Goal: Transaction & Acquisition: Obtain resource

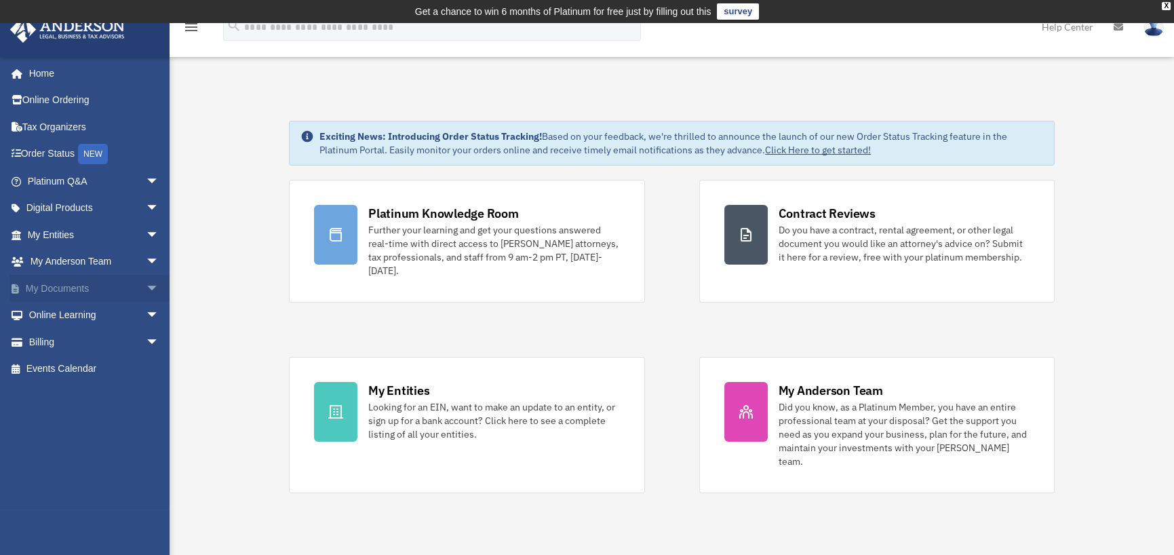
click at [96, 284] on link "My Documents arrow_drop_down" at bounding box center [94, 288] width 170 height 27
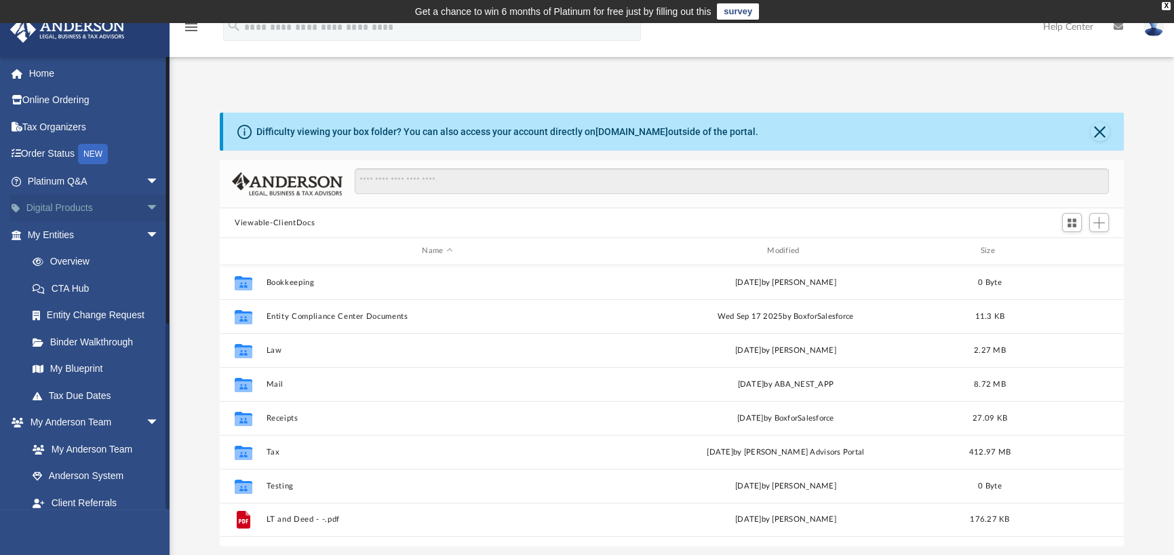
scroll to position [298, 893]
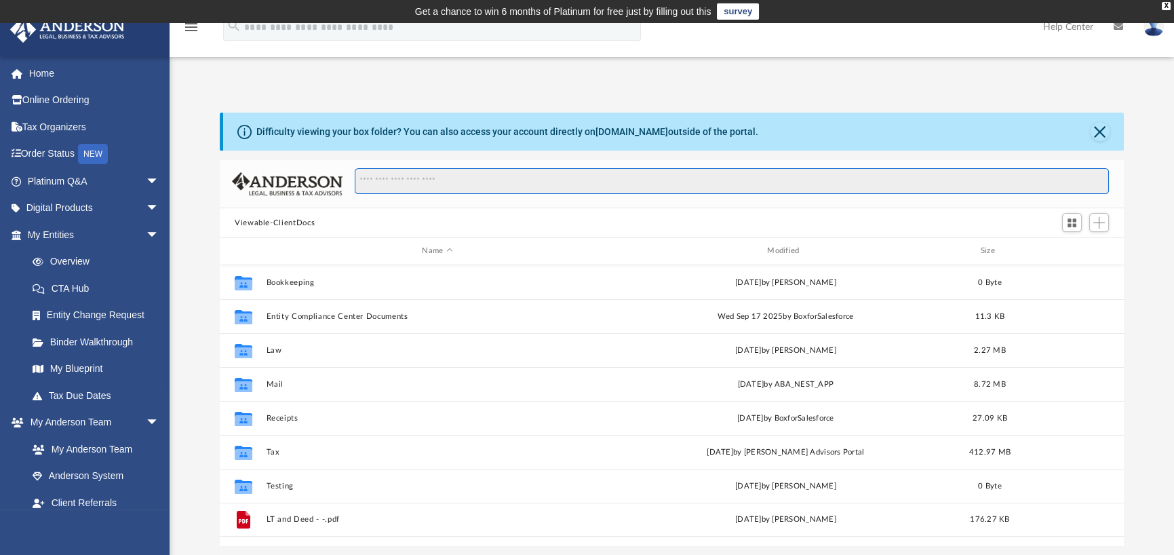
click at [437, 179] on input "Search files and folders" at bounding box center [732, 181] width 754 height 26
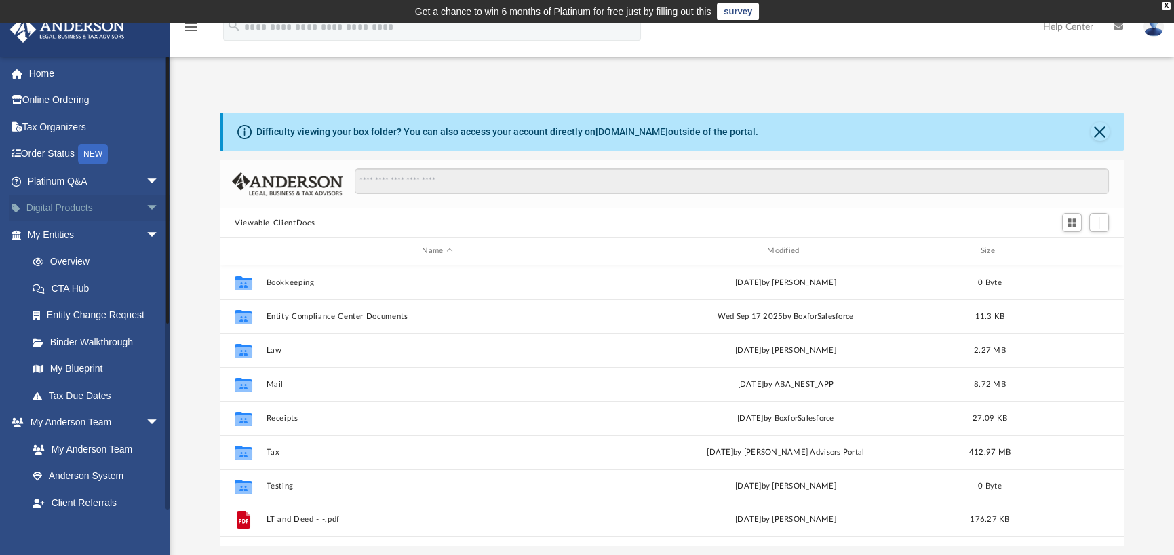
click at [96, 210] on link "Digital Products arrow_drop_down" at bounding box center [94, 208] width 170 height 27
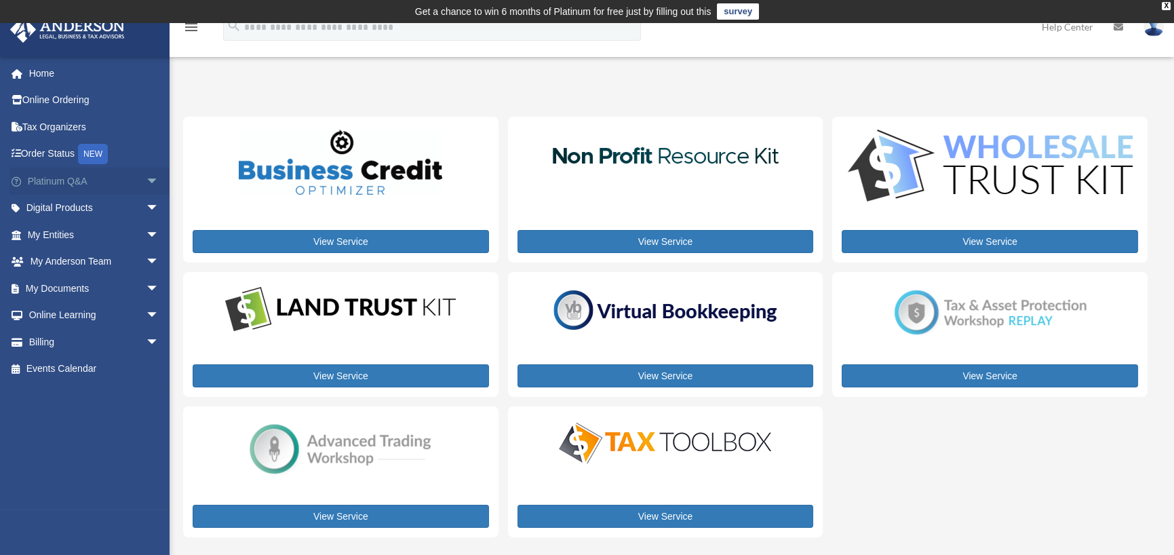
click at [146, 182] on span "arrow_drop_down" at bounding box center [159, 181] width 27 height 28
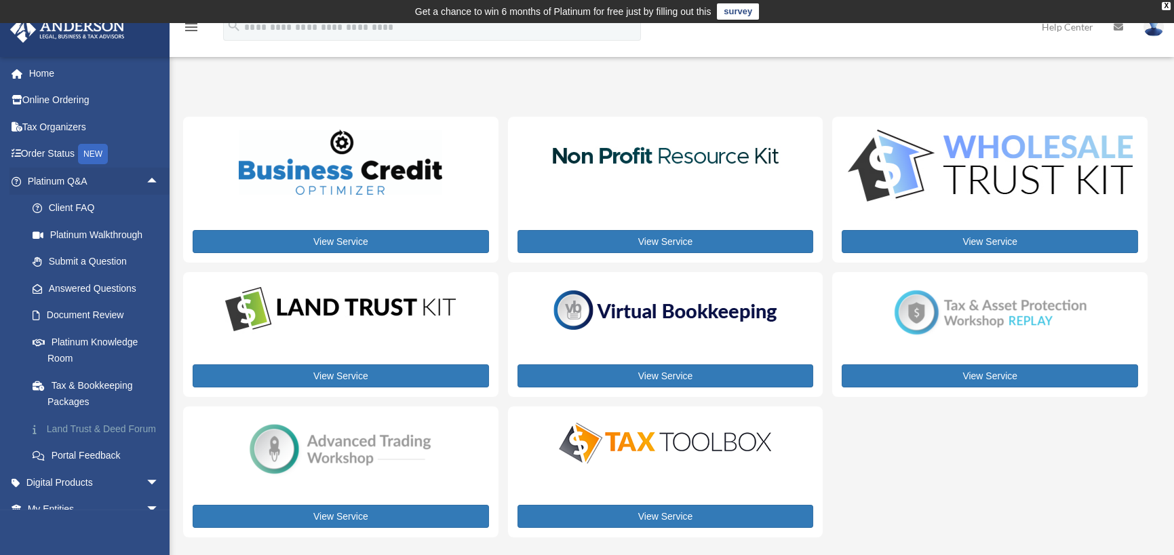
click at [111, 433] on link "Land Trust & Deed Forum" at bounding box center [99, 428] width 161 height 27
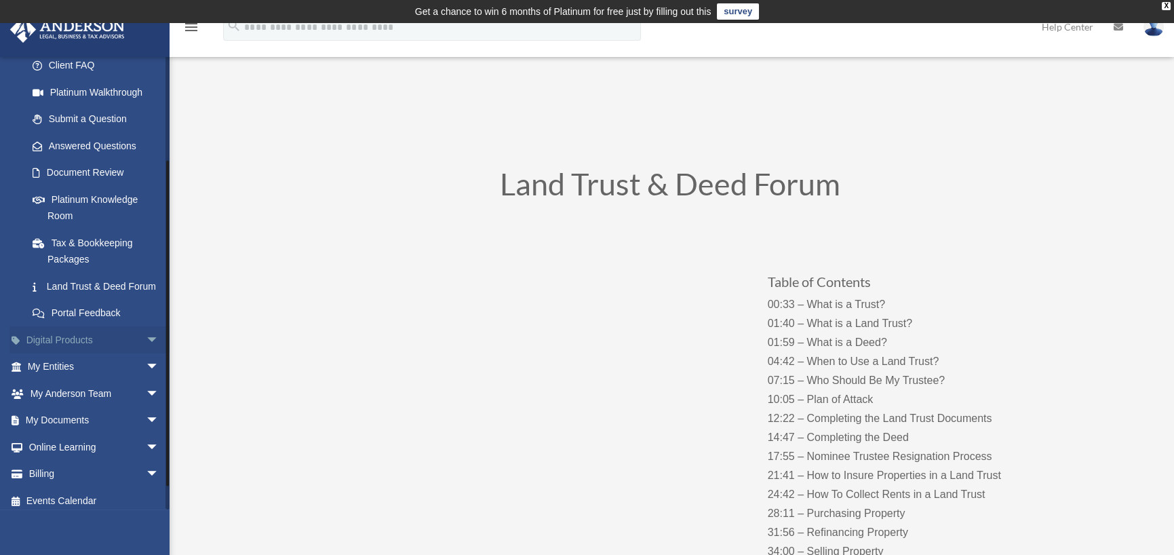
scroll to position [166, 0]
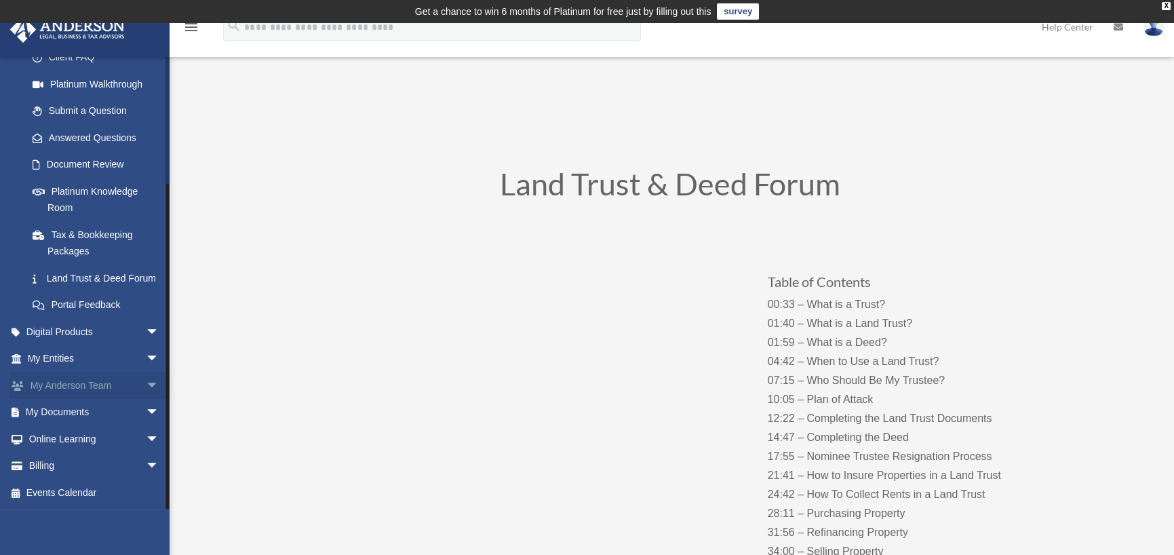
click at [146, 382] on span "arrow_drop_down" at bounding box center [159, 386] width 27 height 28
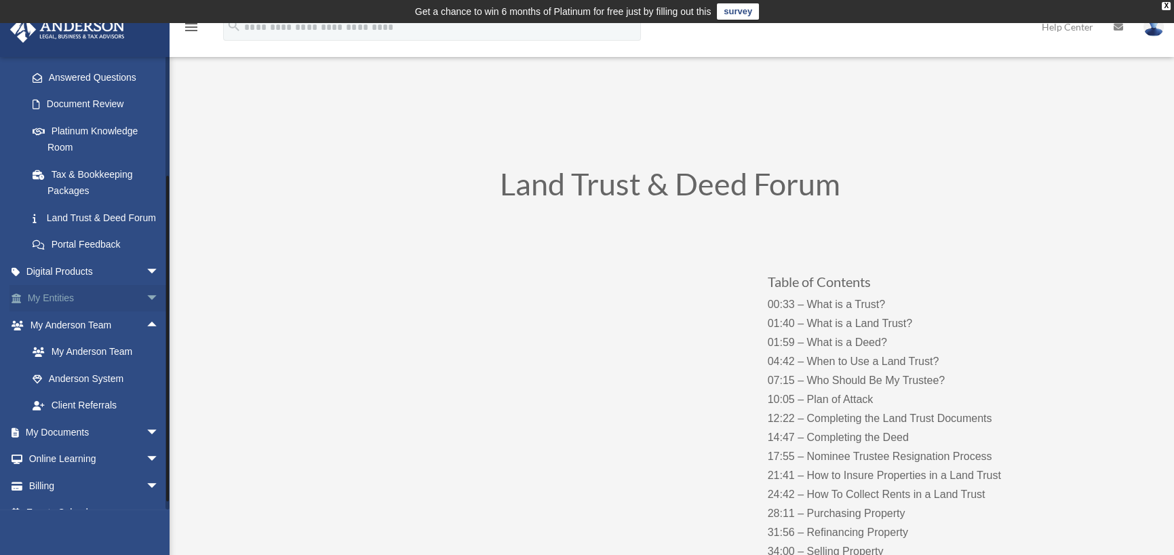
scroll to position [234, 0]
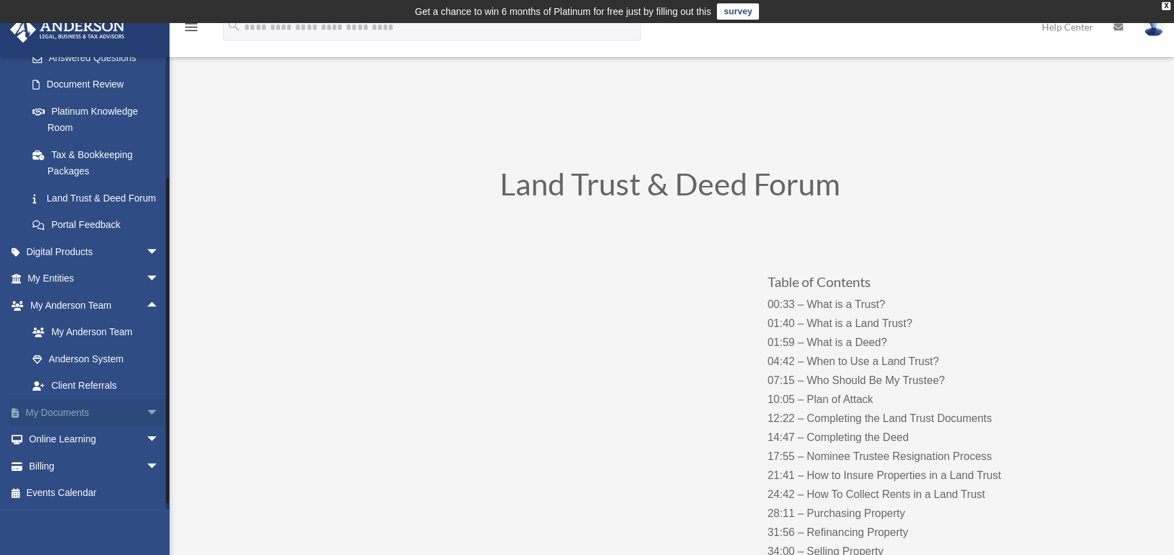
click at [146, 420] on span "arrow_drop_down" at bounding box center [159, 413] width 27 height 28
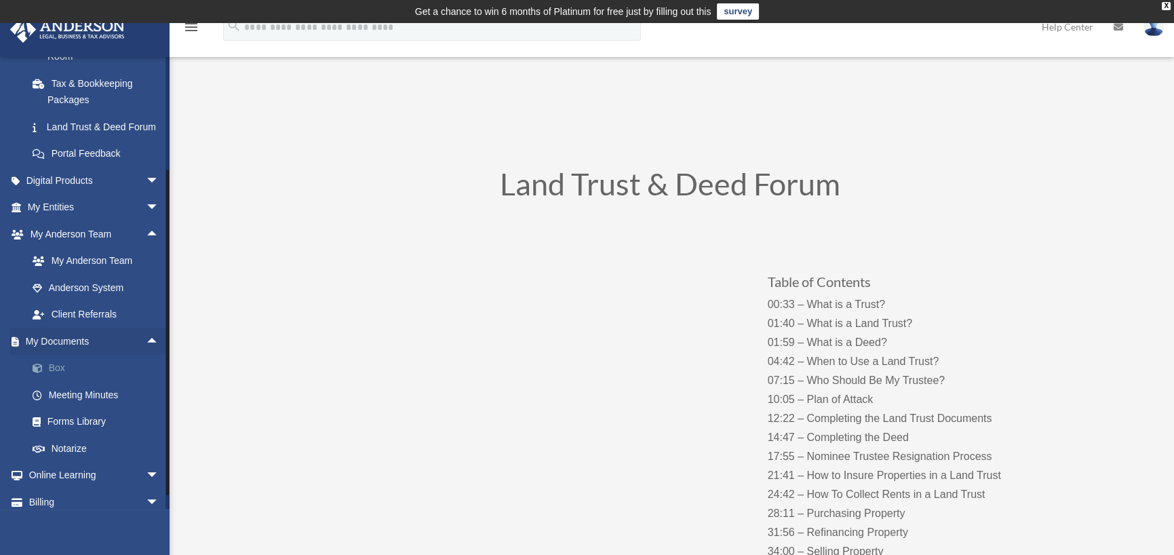
scroll to position [354, 0]
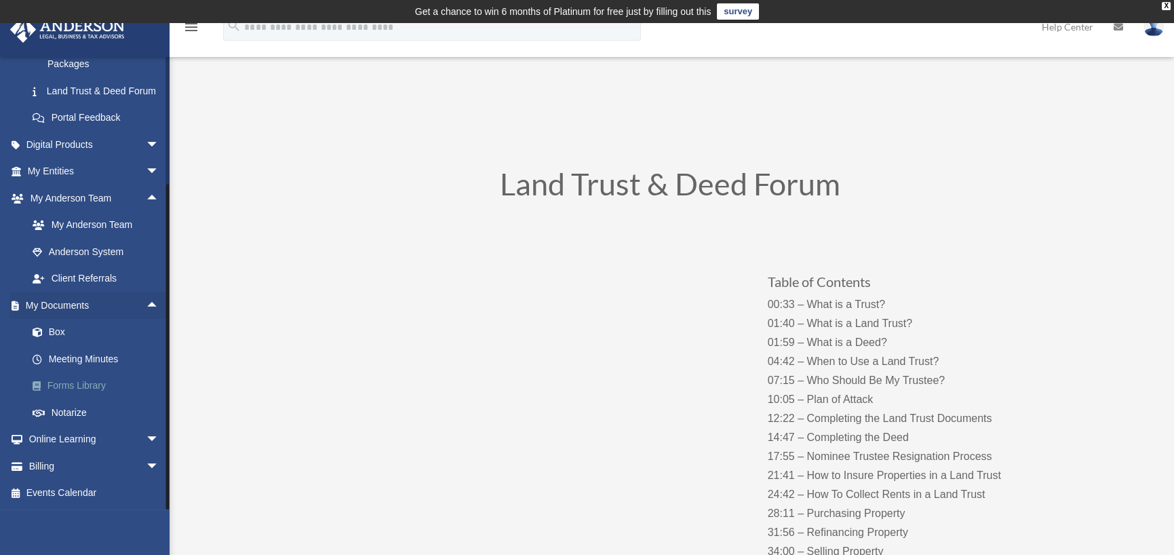
click at [94, 391] on link "Forms Library" at bounding box center [99, 385] width 161 height 27
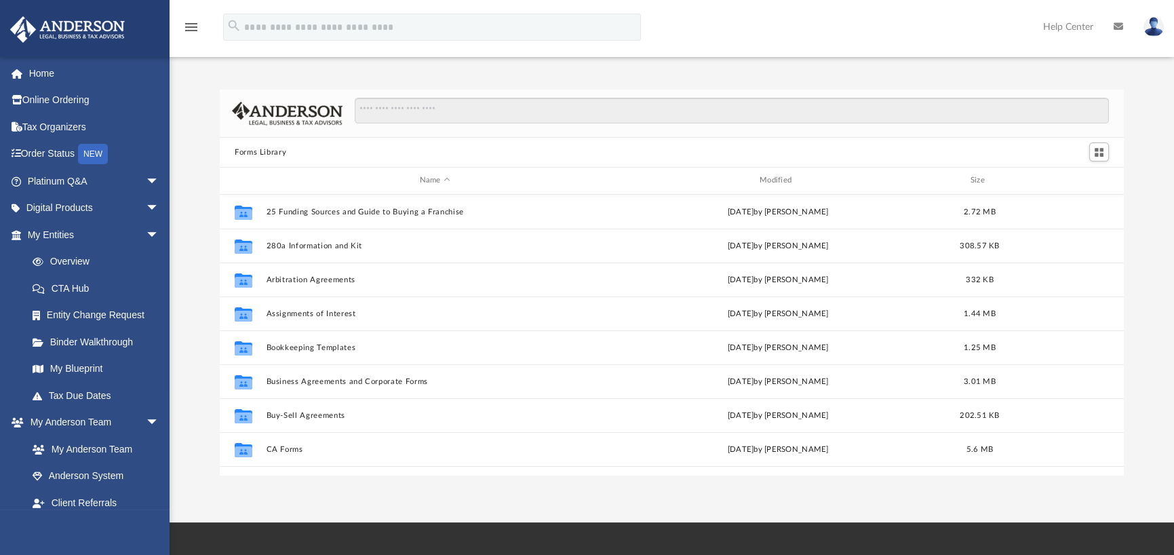
scroll to position [298, 893]
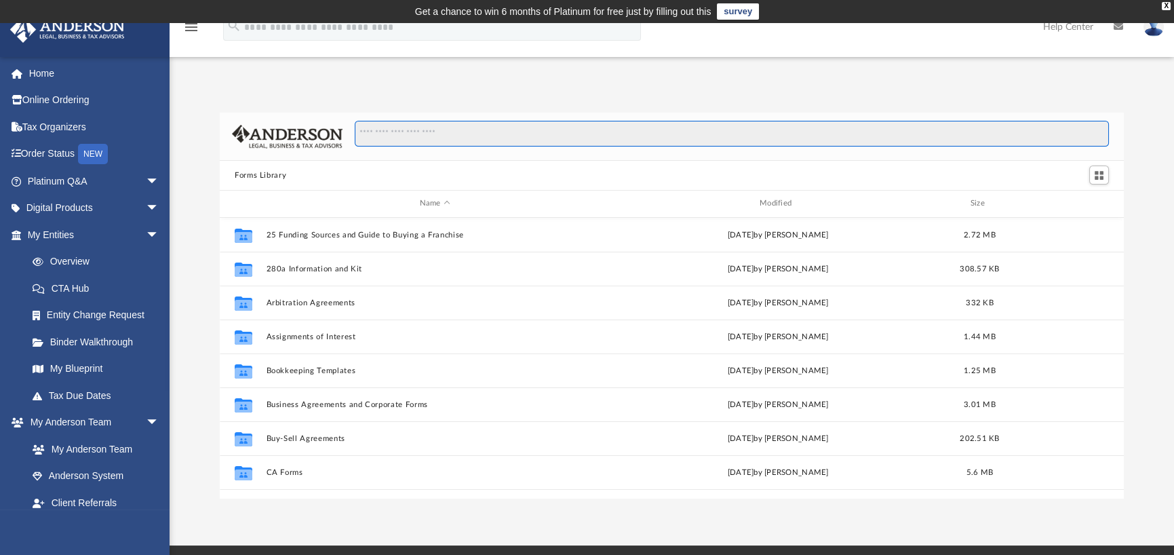
click at [475, 132] on input "Search files and folders" at bounding box center [732, 134] width 754 height 26
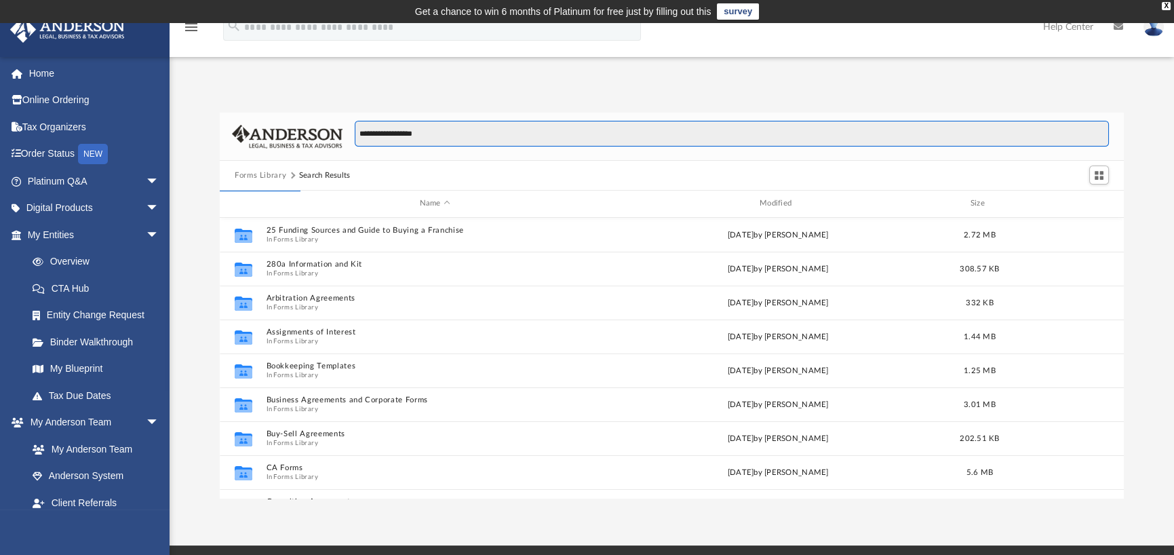
type input "**********"
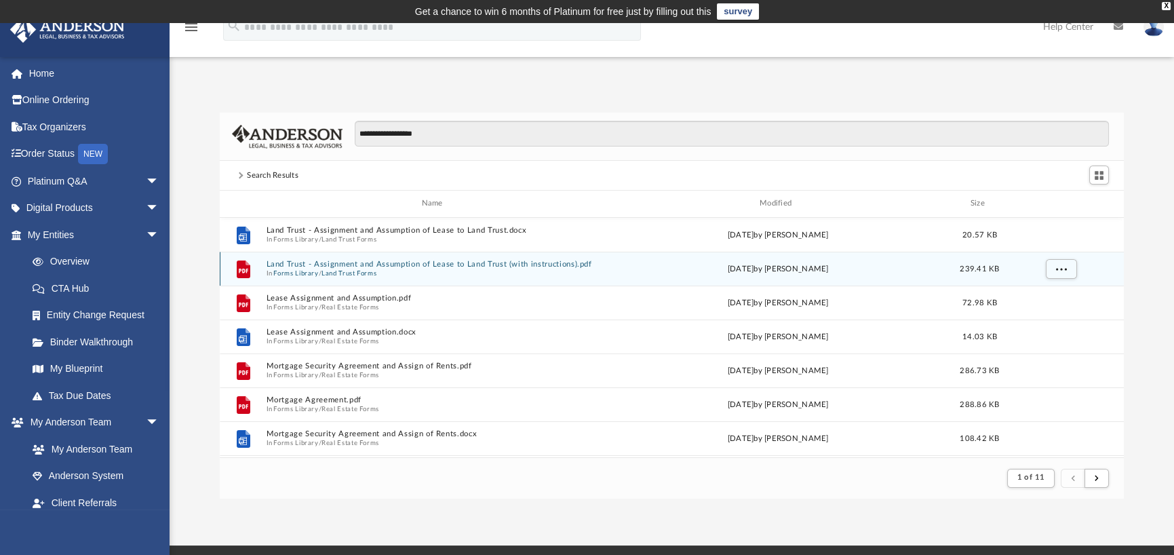
click at [469, 257] on div "File Land Trust - Assignment and Assumption of Lease to Land Trust (with instru…" at bounding box center [672, 269] width 904 height 34
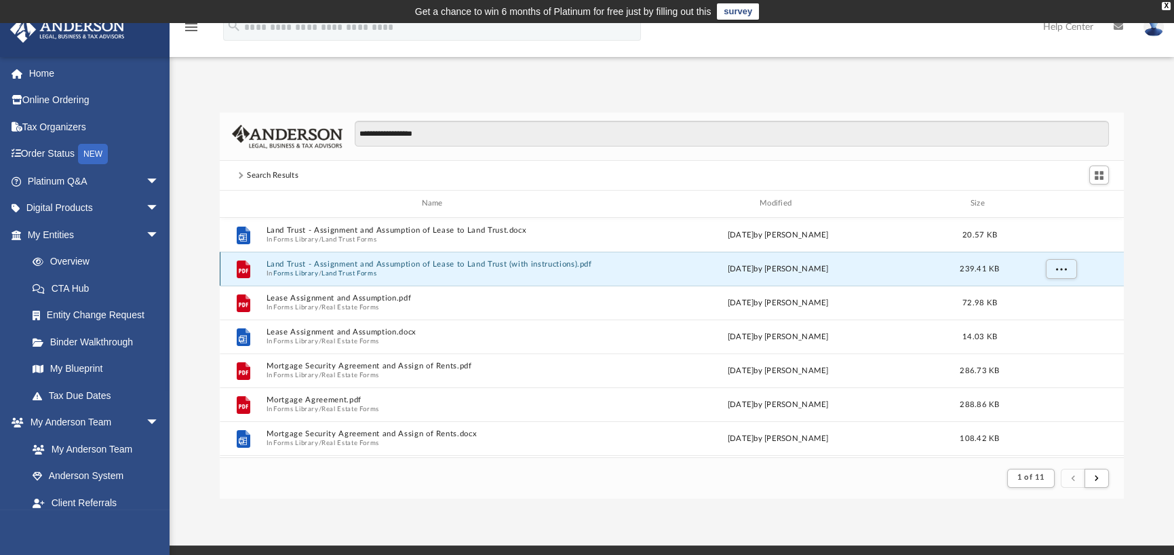
click at [475, 266] on button "Land Trust - Assignment and Assumption of Lease to Land Trust (with instruction…" at bounding box center [434, 264] width 337 height 9
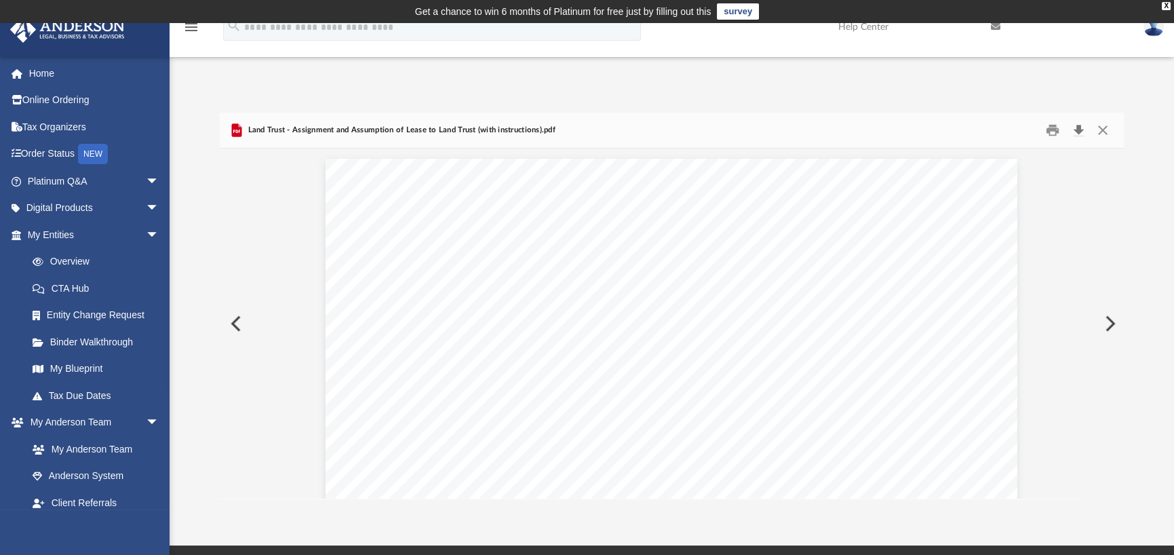
click at [1077, 134] on button "Download" at bounding box center [1078, 130] width 24 height 21
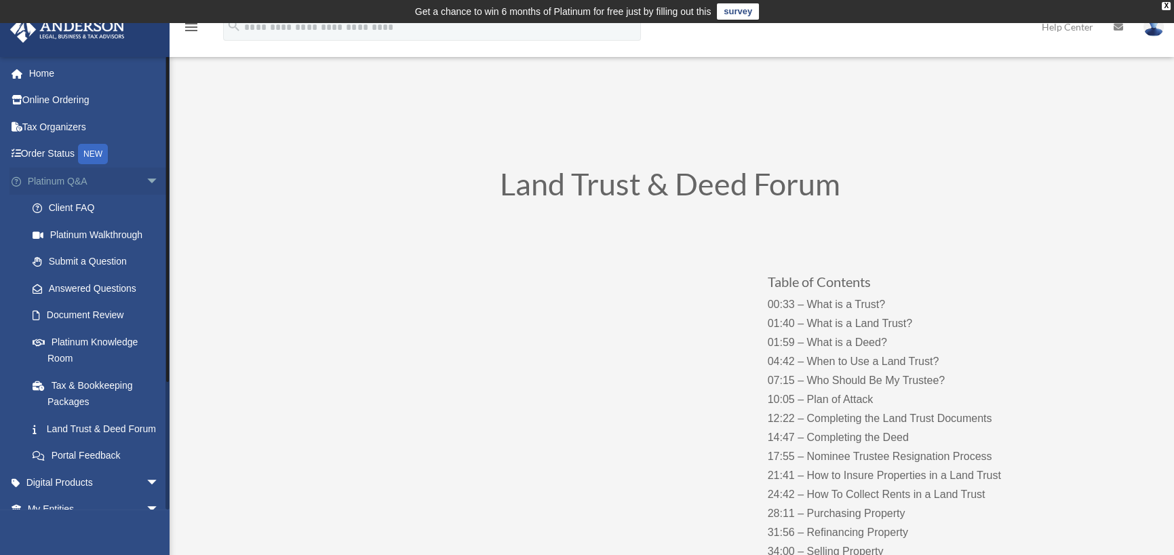
click at [146, 175] on span "arrow_drop_down" at bounding box center [159, 181] width 27 height 28
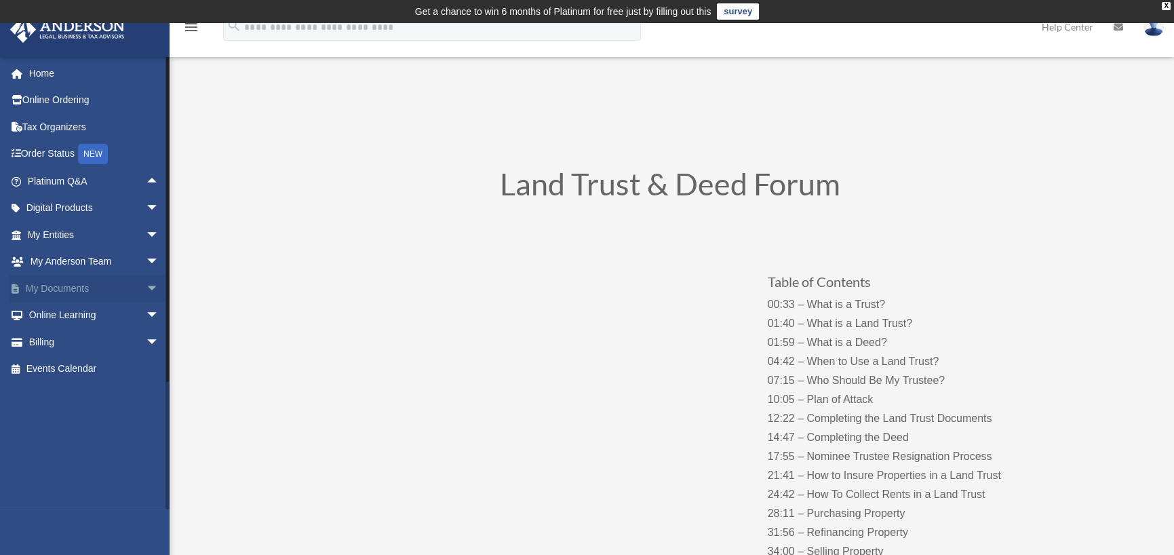
click at [146, 286] on span "arrow_drop_down" at bounding box center [159, 289] width 27 height 28
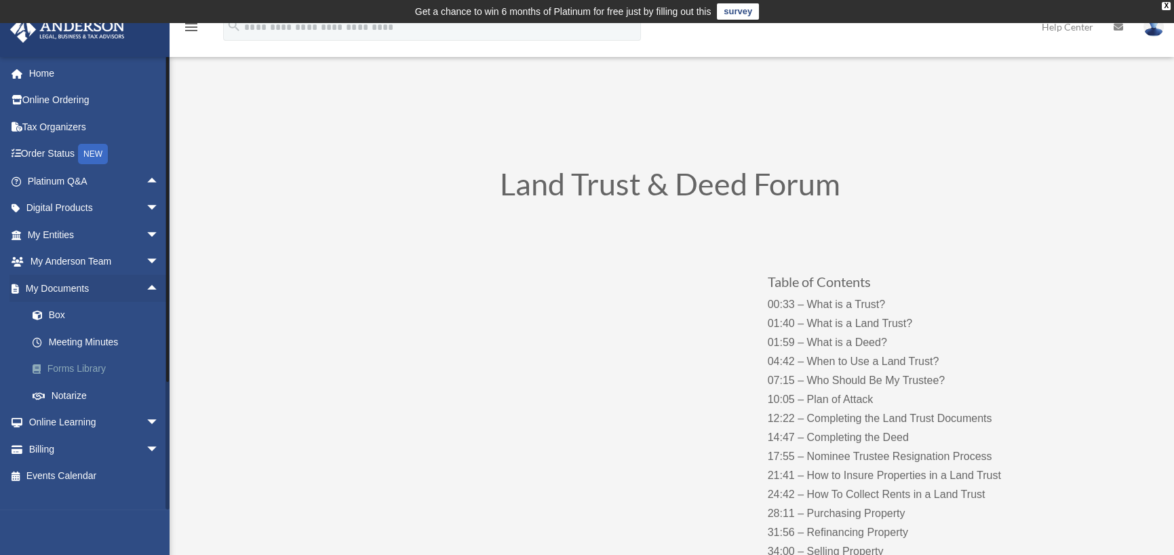
click at [70, 376] on link "Forms Library" at bounding box center [99, 368] width 161 height 27
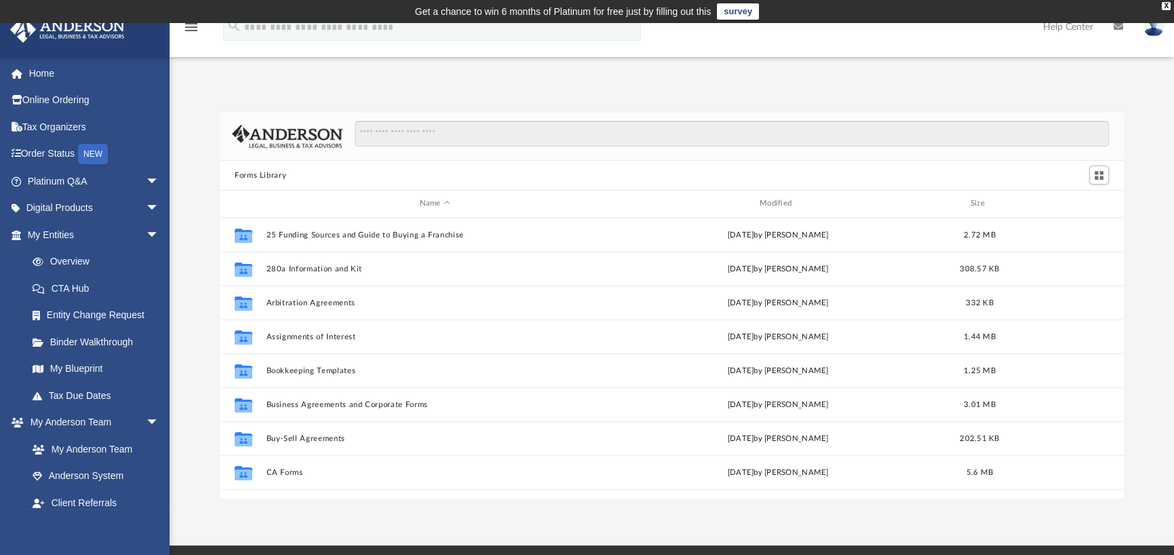
scroll to position [298, 893]
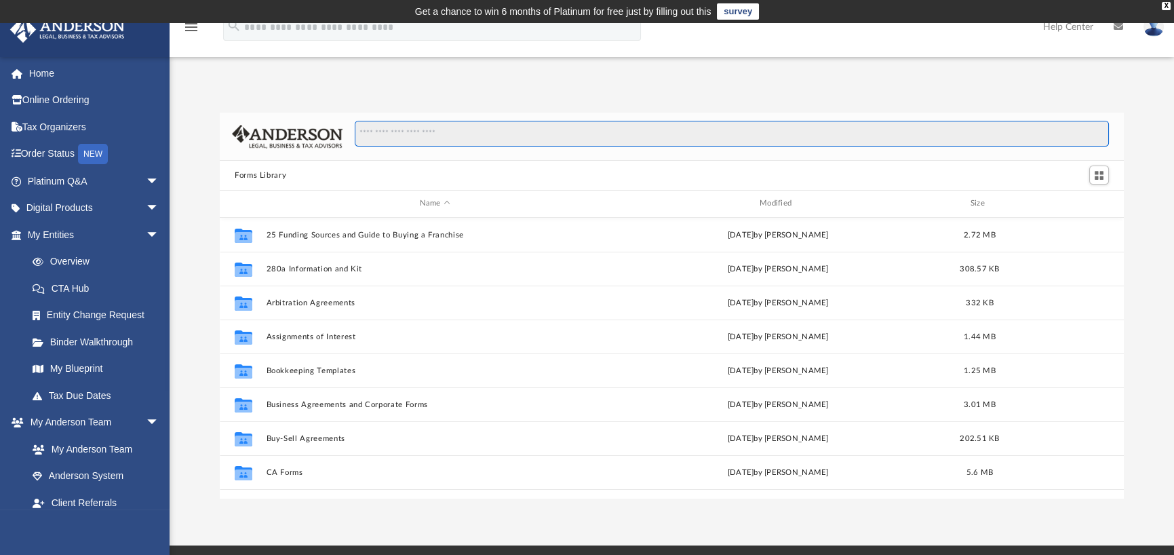
click at [429, 140] on input "Search files and folders" at bounding box center [732, 134] width 754 height 26
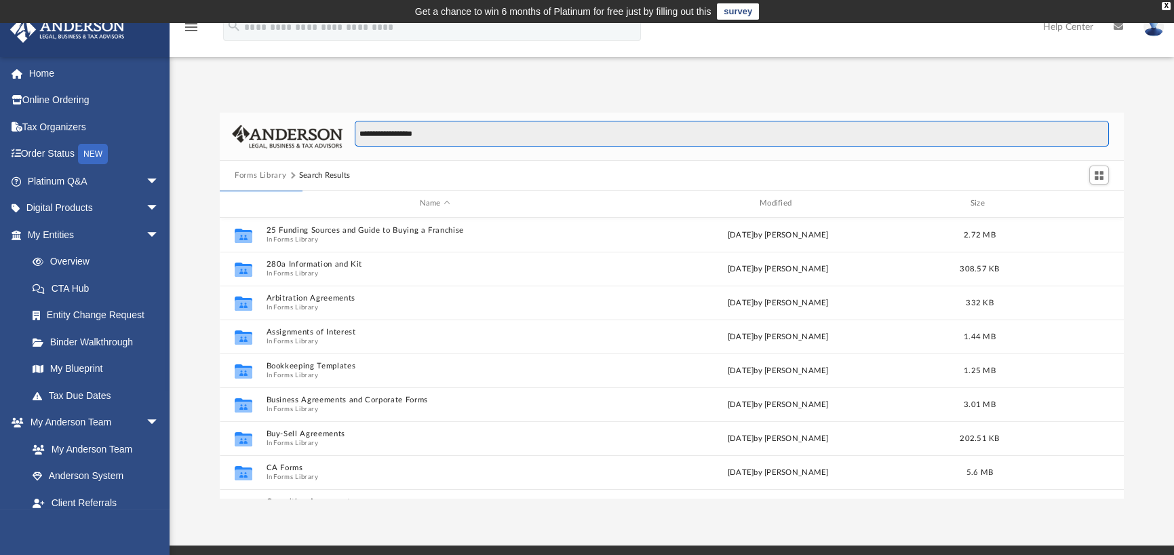
type input "**********"
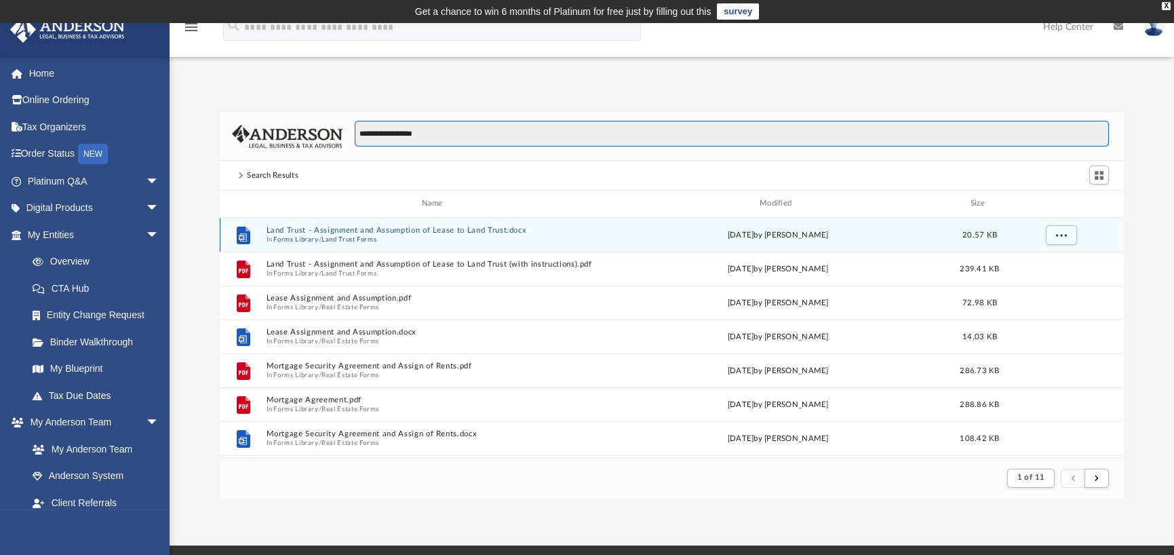
scroll to position [256, 893]
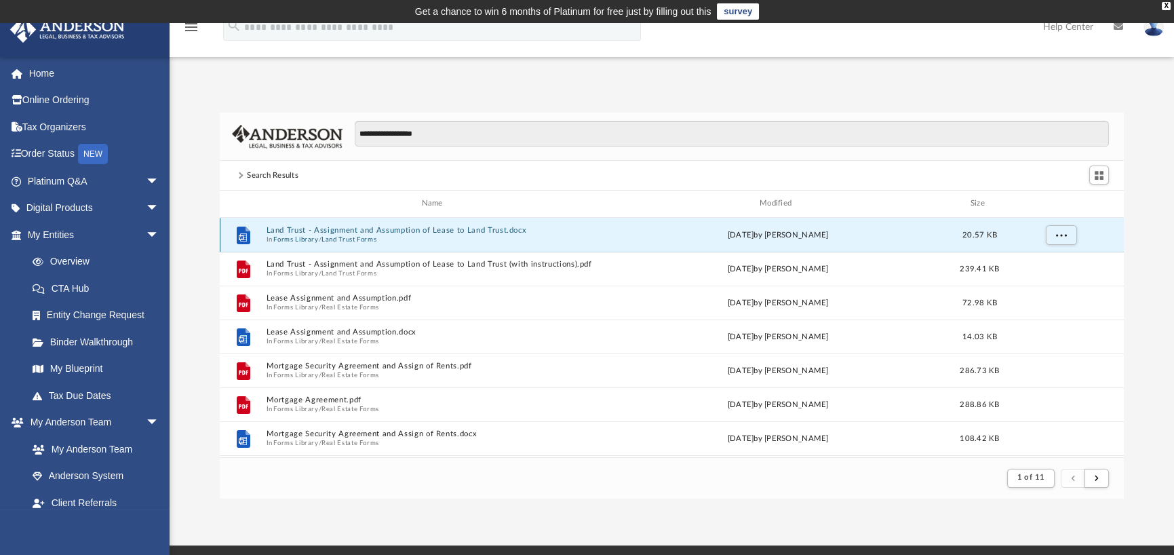
click at [430, 230] on button "Land Trust - Assignment and Assumption of Lease to Land Trust.docx" at bounding box center [434, 230] width 337 height 9
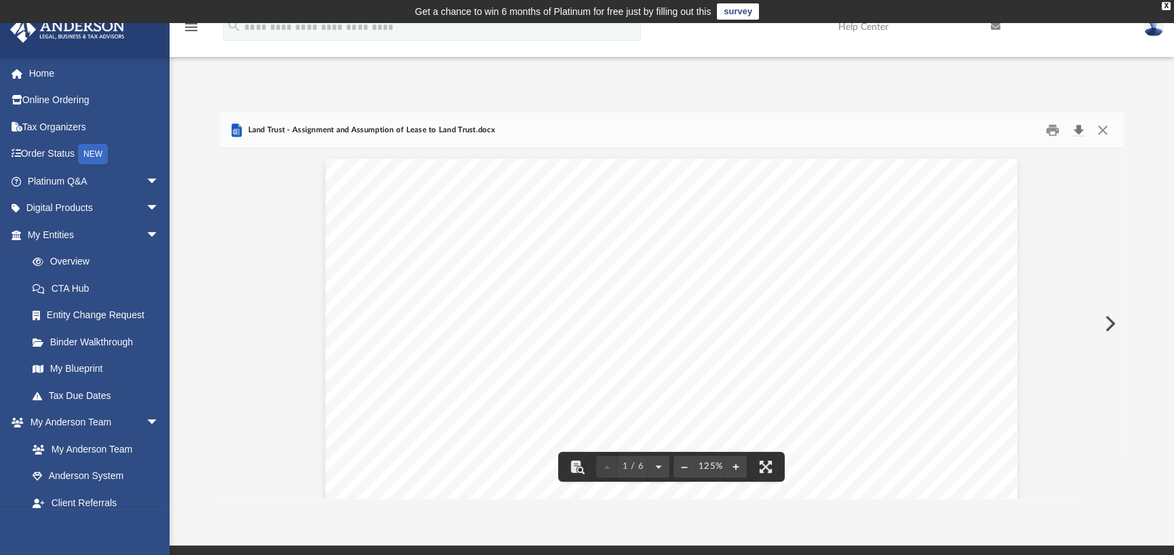
click at [1084, 127] on button "Download" at bounding box center [1078, 130] width 24 height 21
click at [1098, 132] on button "Close" at bounding box center [1102, 130] width 24 height 21
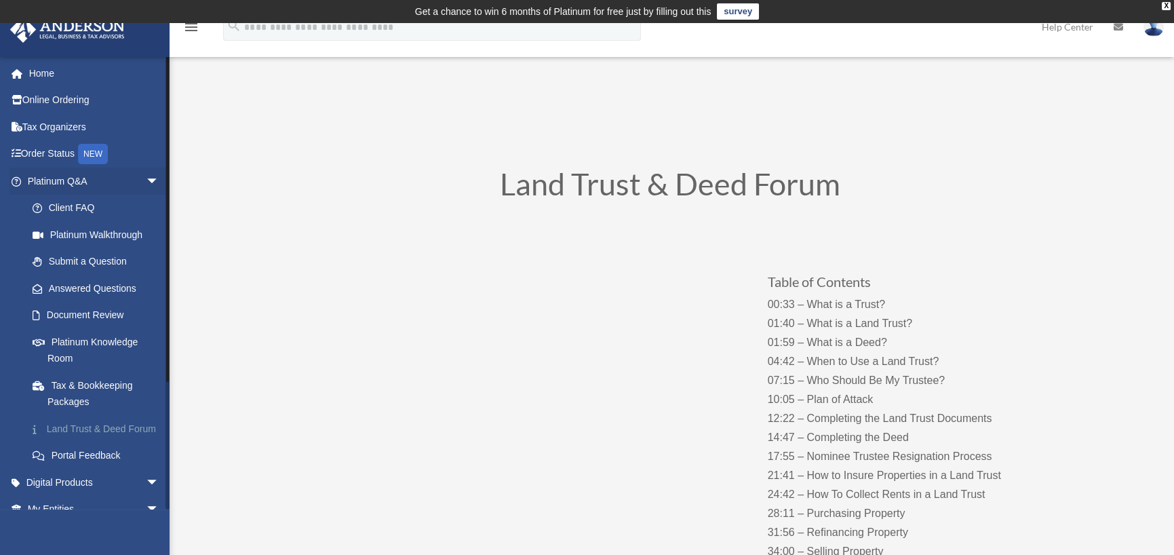
click at [85, 426] on link "Land Trust & Deed Forum" at bounding box center [99, 428] width 161 height 27
click at [146, 180] on span "arrow_drop_down" at bounding box center [159, 181] width 27 height 28
click at [148, 182] on span "arrow_drop_down" at bounding box center [159, 181] width 27 height 28
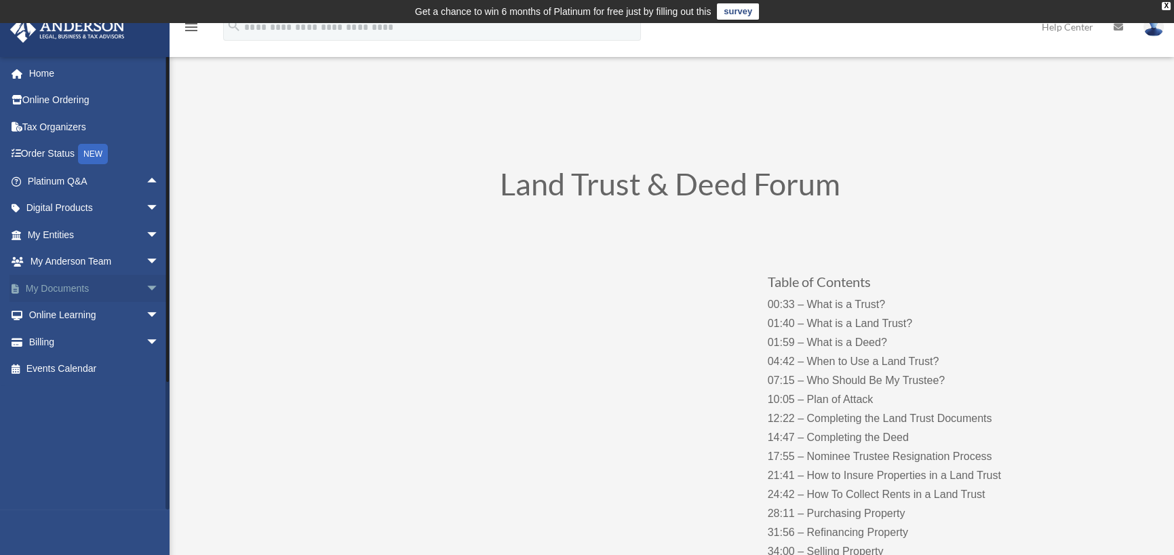
click at [146, 285] on span "arrow_drop_down" at bounding box center [159, 289] width 27 height 28
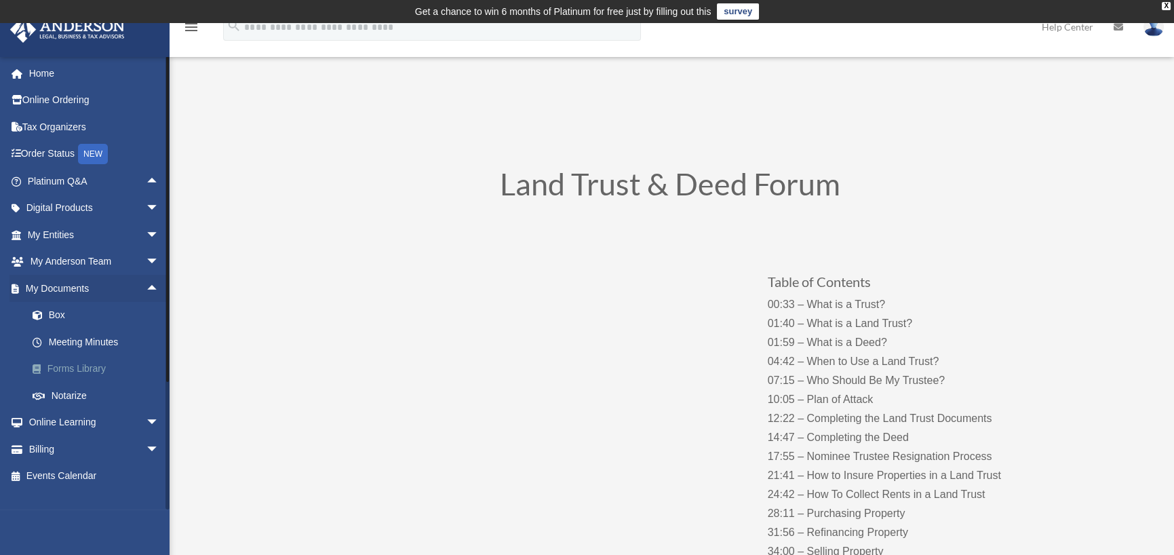
click at [101, 363] on link "Forms Library" at bounding box center [99, 368] width 161 height 27
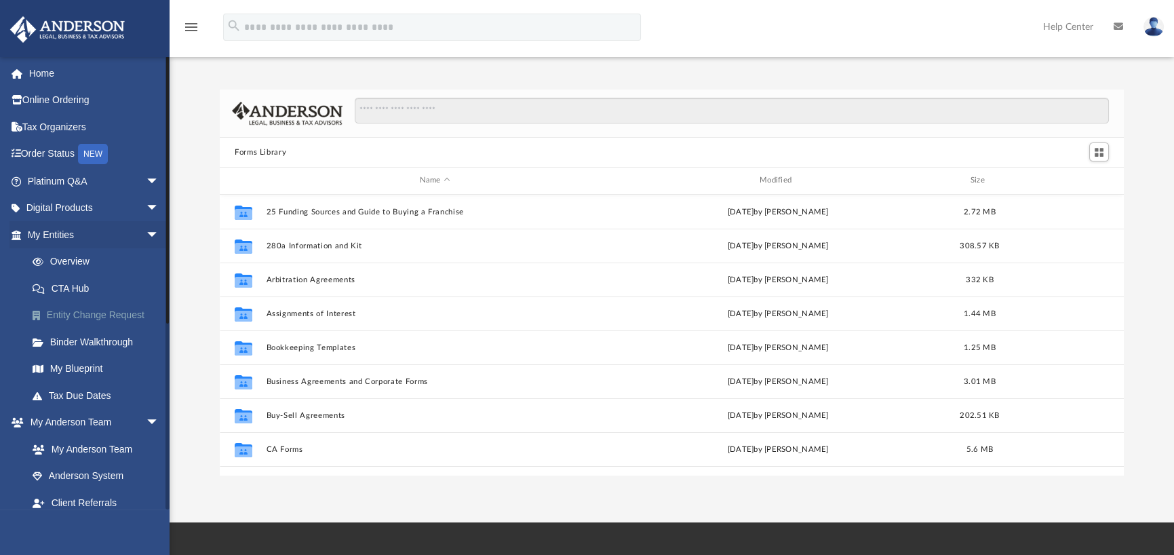
scroll to position [298, 893]
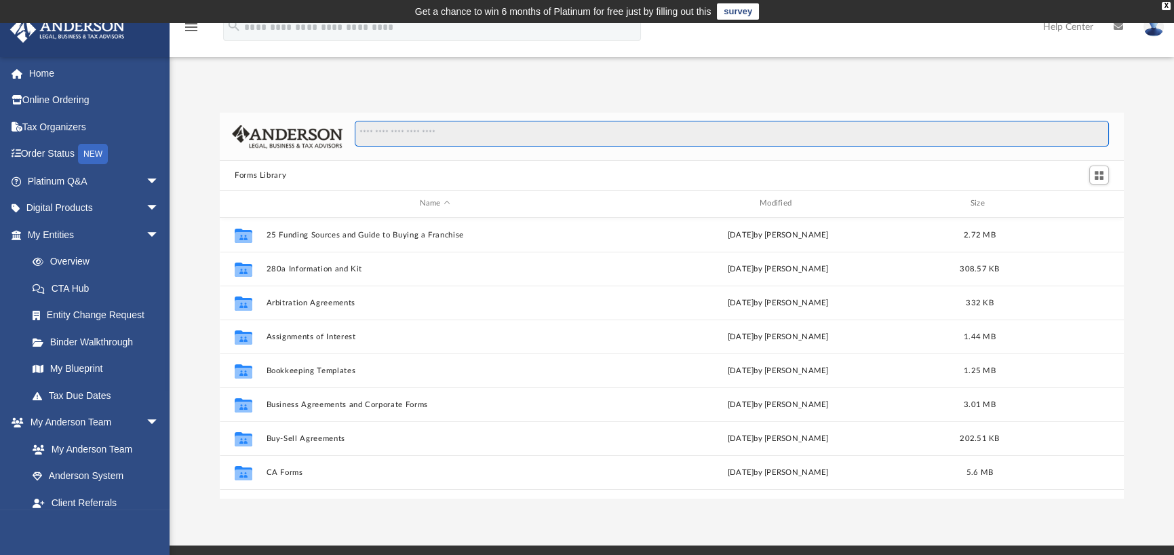
click at [508, 140] on input "Search files and folders" at bounding box center [732, 134] width 754 height 26
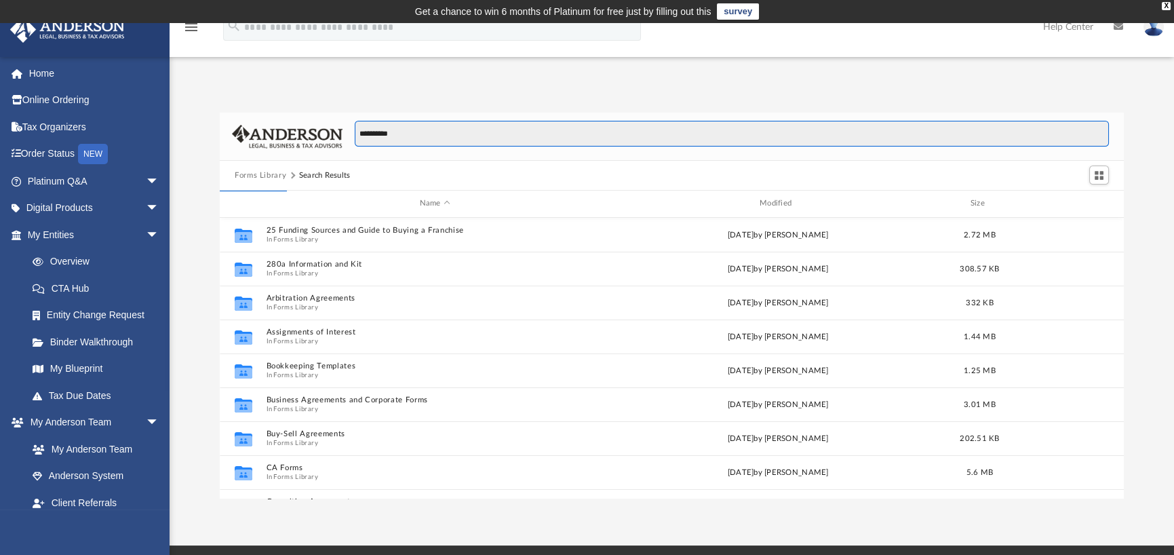
type input "**********"
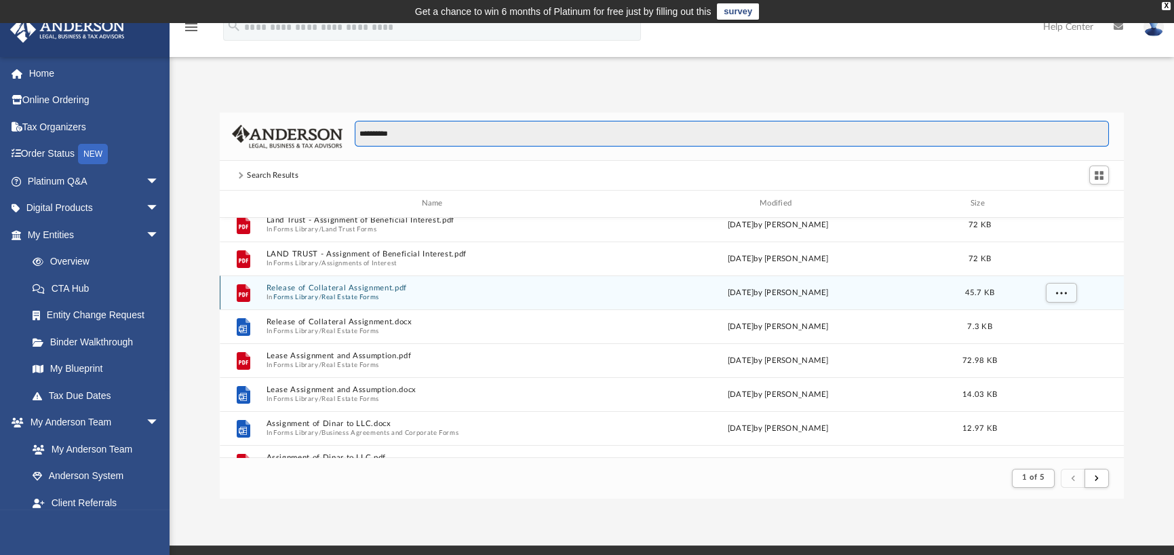
scroll to position [271, 0]
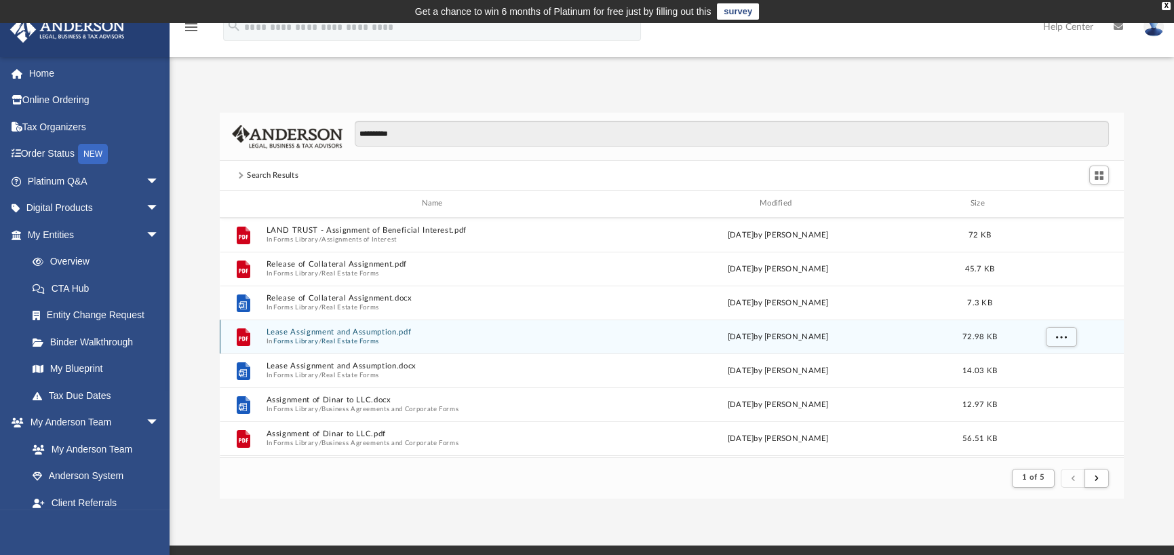
click at [387, 332] on button "Lease Assignment and Assumption.pdf" at bounding box center [434, 331] width 337 height 9
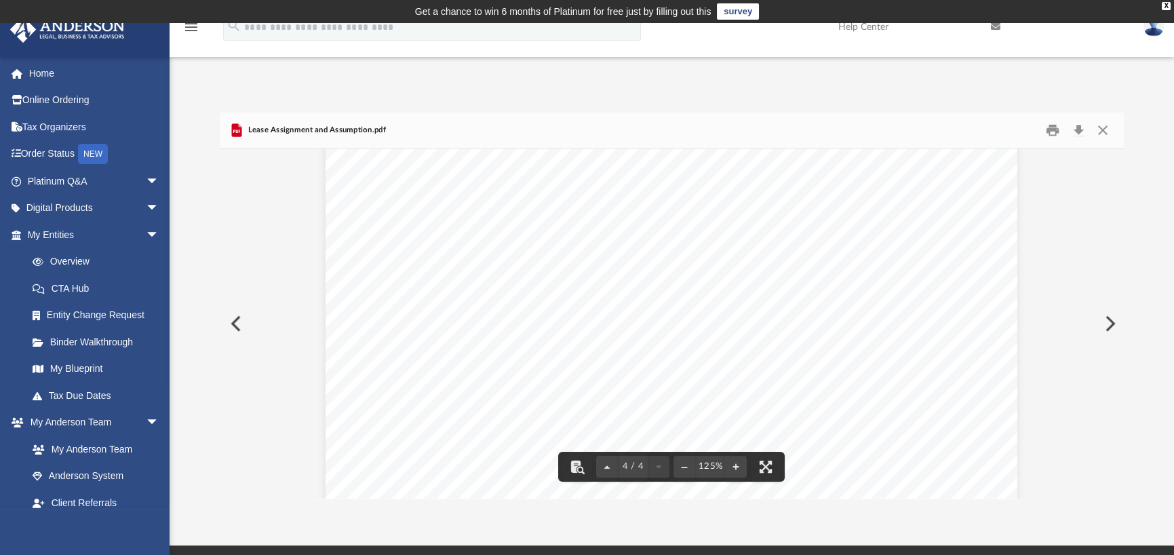
scroll to position [3175, 0]
click at [1078, 129] on button "Download" at bounding box center [1078, 130] width 24 height 21
click at [766, 94] on div "**********" at bounding box center [672, 291] width 1004 height 414
click at [1100, 130] on button "Close" at bounding box center [1102, 130] width 24 height 21
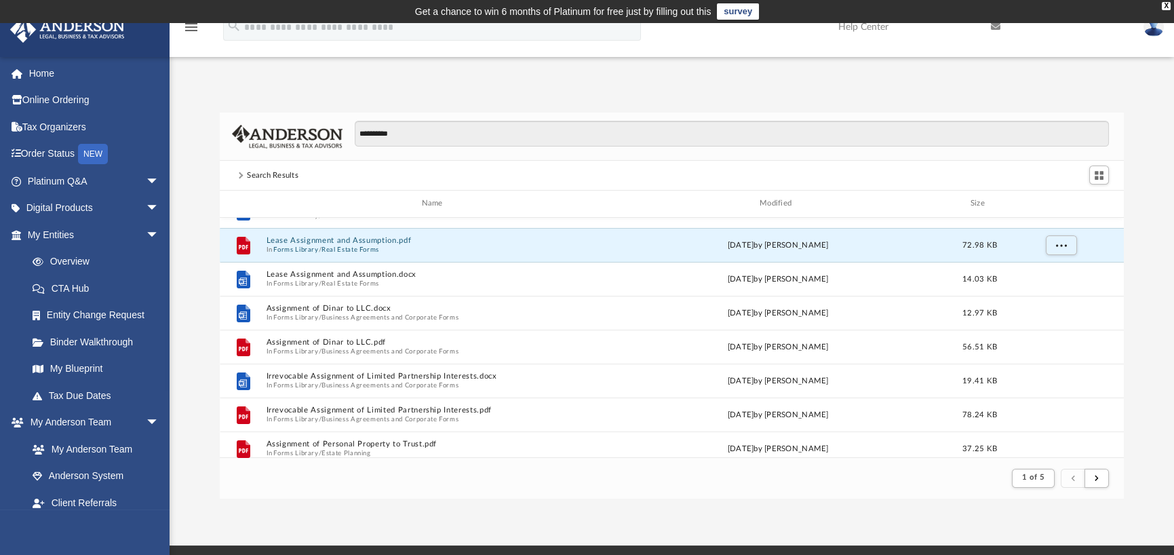
scroll to position [339, 0]
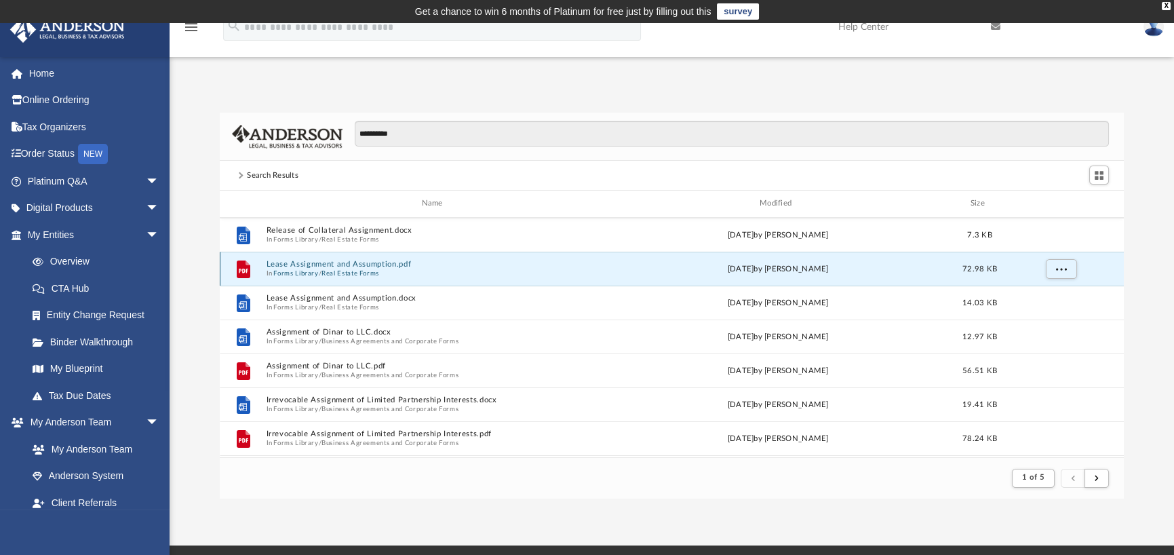
click at [340, 273] on button "Real Estate Forms" at bounding box center [350, 273] width 58 height 9
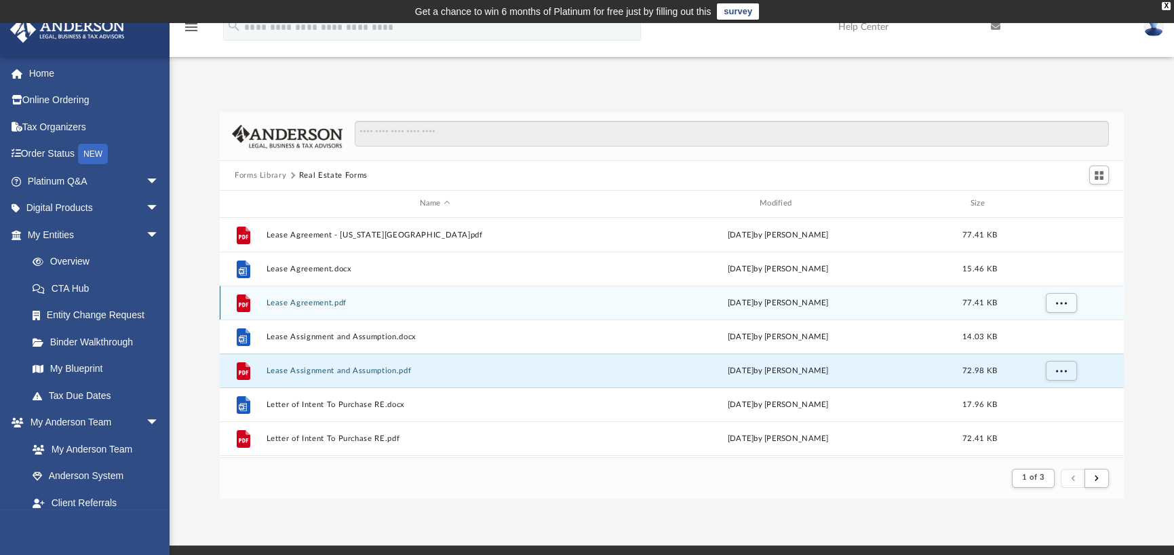
scroll to position [881, 0]
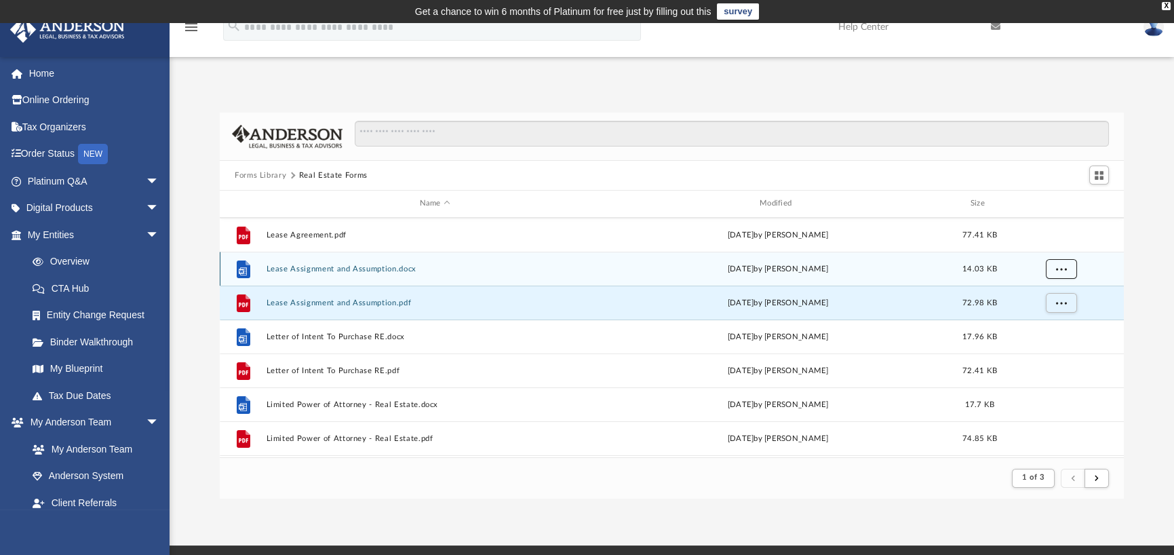
click at [1070, 269] on button "More options" at bounding box center [1061, 268] width 31 height 20
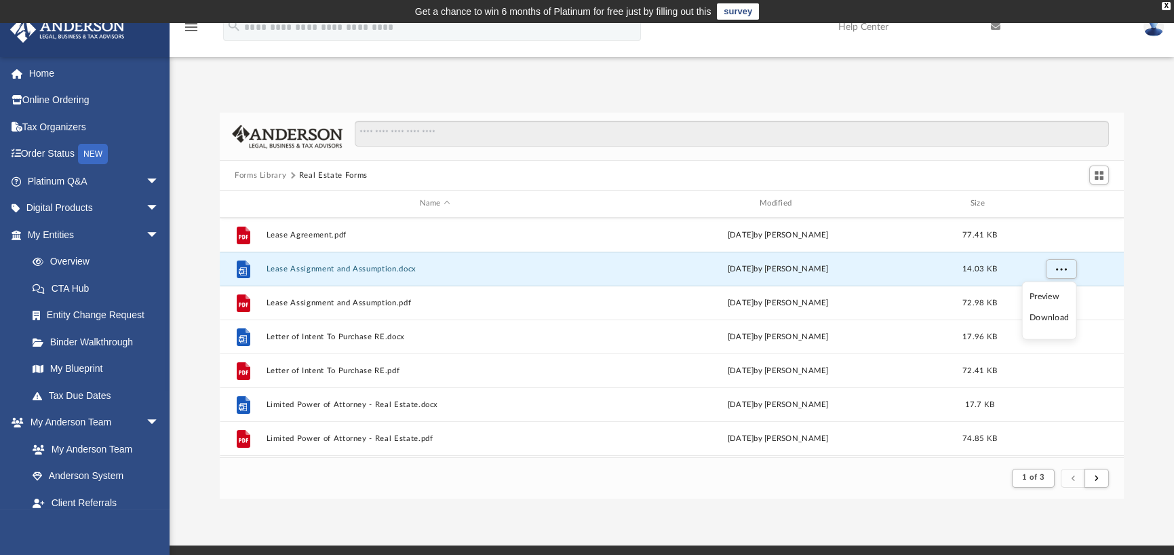
click at [1057, 315] on li "Download" at bounding box center [1048, 318] width 39 height 14
click at [1061, 271] on span "More options" at bounding box center [1061, 267] width 11 height 7
click at [180, 334] on div "Forms Library Real Estate Forms Name Modified Size File Lease Agreement.docx [D…" at bounding box center [672, 306] width 1004 height 386
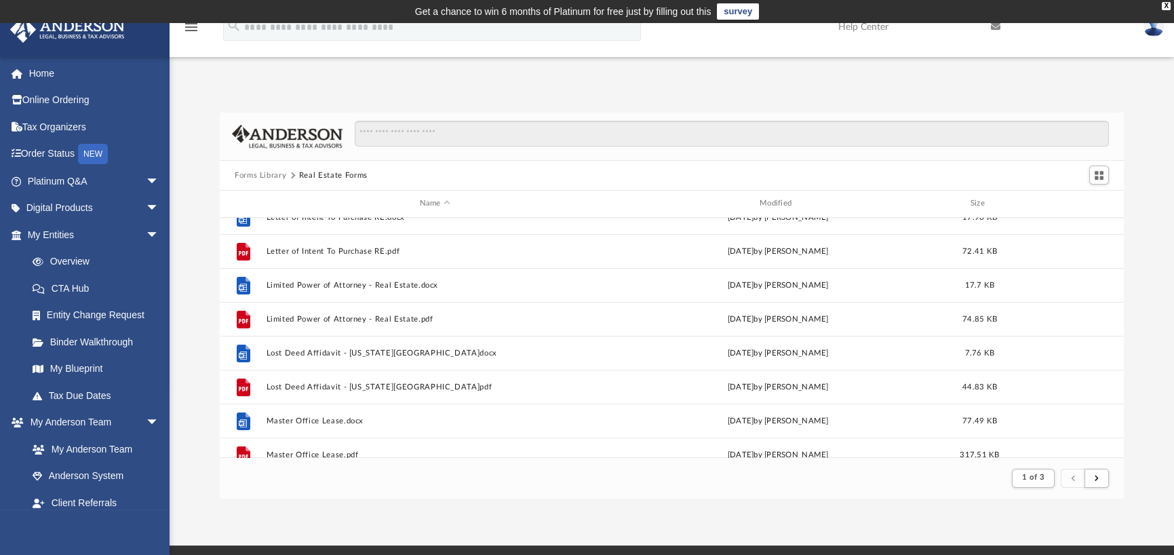
scroll to position [778, 0]
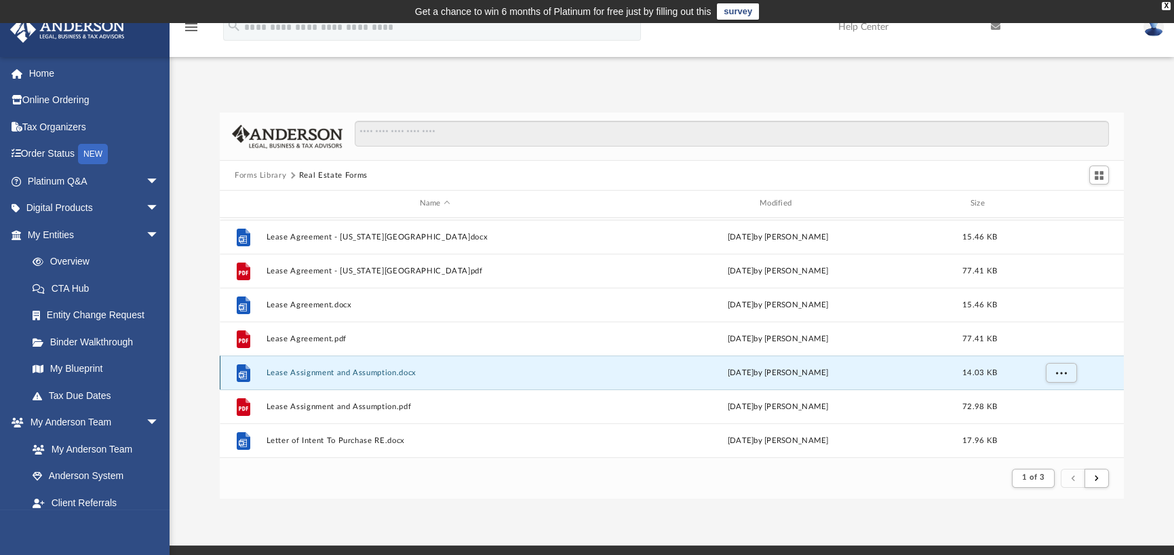
click at [386, 373] on button "Lease Assignment and Assumption.docx" at bounding box center [434, 372] width 337 height 9
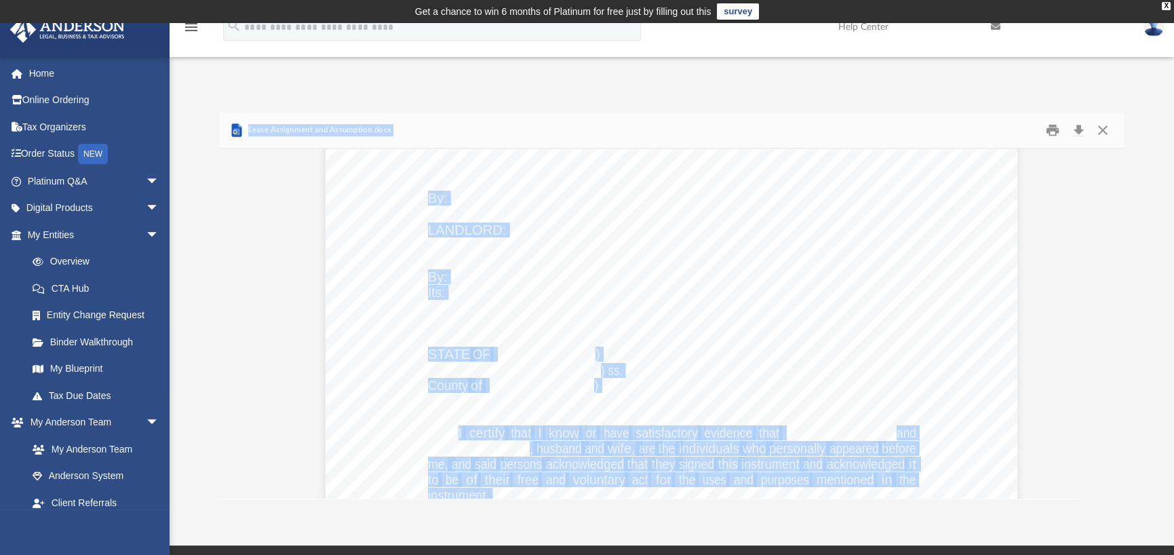
scroll to position [1806, 0]
